Goal: Navigation & Orientation: Understand site structure

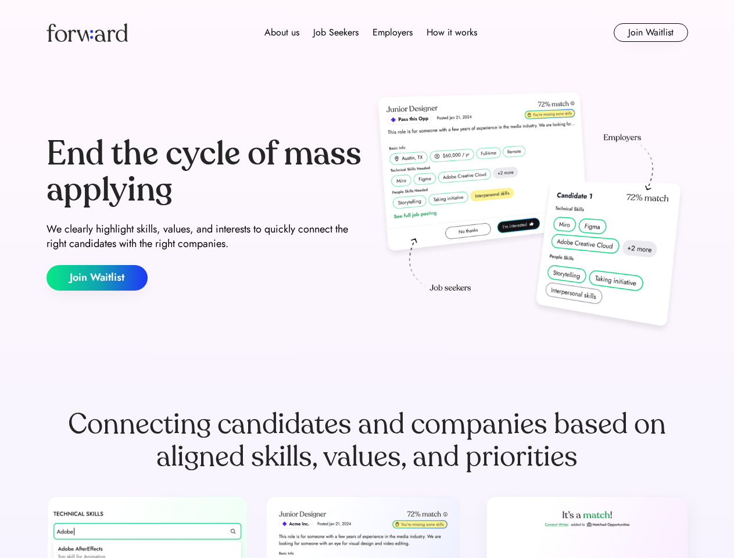
click at [367, 279] on div "End the cycle of mass applying We clearly highlight skills, values, and interes…" at bounding box center [366, 213] width 641 height 250
click at [367, 33] on div "About us Job Seekers Employers How it works" at bounding box center [371, 33] width 458 height 14
click at [87, 33] on img at bounding box center [86, 32] width 81 height 19
click at [371, 33] on div "About us Job Seekers Employers How it works" at bounding box center [371, 33] width 458 height 14
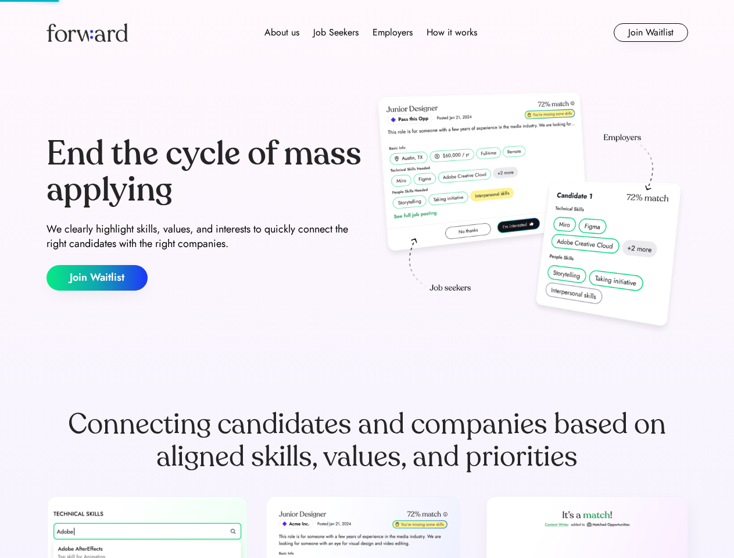
click at [282, 33] on div "About us" at bounding box center [281, 33] width 35 height 14
click at [336, 33] on div "Job Seekers" at bounding box center [335, 33] width 45 height 14
click at [392, 33] on div "Employers" at bounding box center [392, 33] width 40 height 14
click at [451, 33] on div "How it works" at bounding box center [451, 33] width 51 height 14
click at [650, 33] on button "Join Waitlist" at bounding box center [651, 32] width 74 height 19
